Goal: Participate in discussion: Engage in conversation with other users on a specific topic

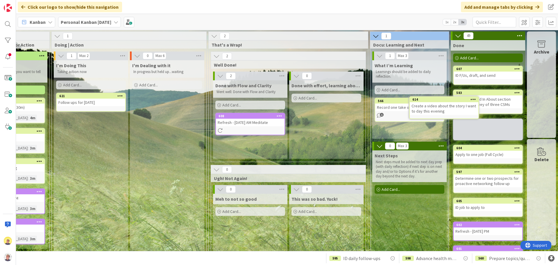
scroll to position [0, 359]
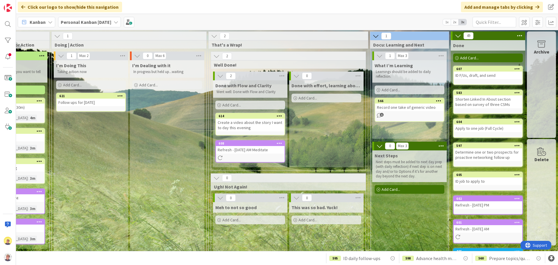
drag, startPoint x: 81, startPoint y: 176, endPoint x: 132, endPoint y: 171, distance: 51.4
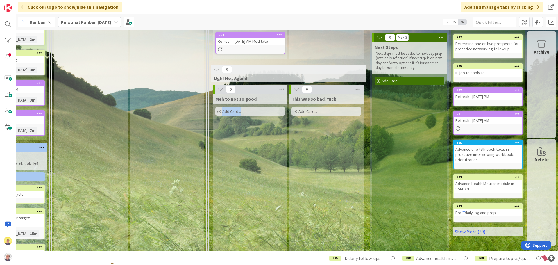
scroll to position [129, 355]
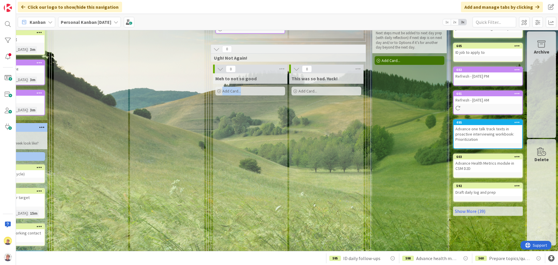
drag, startPoint x: 243, startPoint y: 246, endPoint x: 217, endPoint y: 236, distance: 27.5
click at [217, 236] on div "Meh to not so good Add Card..." at bounding box center [250, 179] width 74 height 212
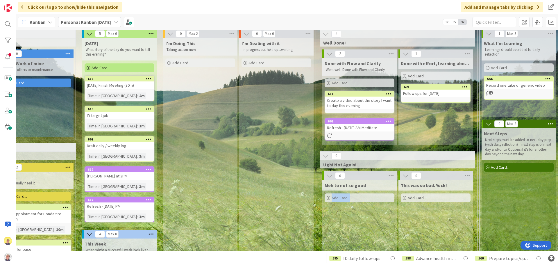
scroll to position [13, 246]
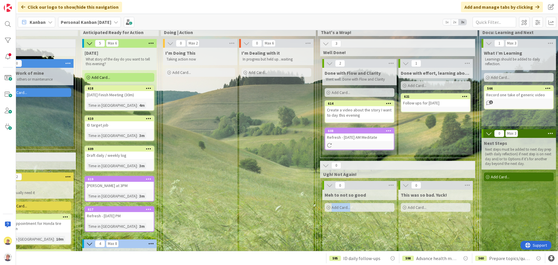
click at [434, 104] on div "Follow ups for [DATE]" at bounding box center [436, 103] width 69 height 8
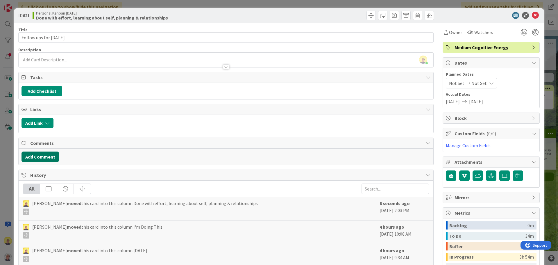
click at [46, 157] on button "Add Comment" at bounding box center [41, 156] width 38 height 10
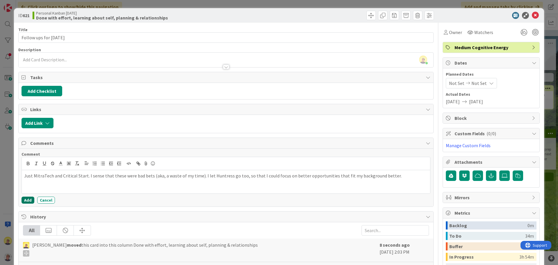
click at [28, 200] on button "Add" at bounding box center [28, 200] width 13 height 7
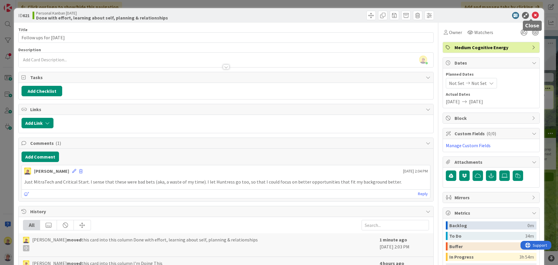
click at [532, 16] on icon at bounding box center [535, 15] width 7 height 7
